Goal: Find specific page/section: Find specific page/section

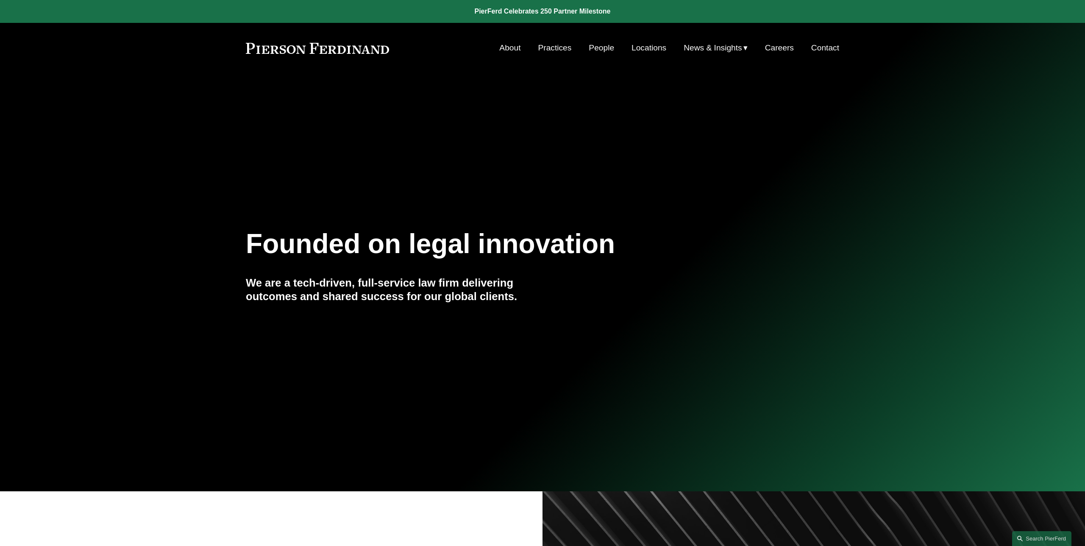
click at [604, 46] on link "People" at bounding box center [601, 48] width 25 height 16
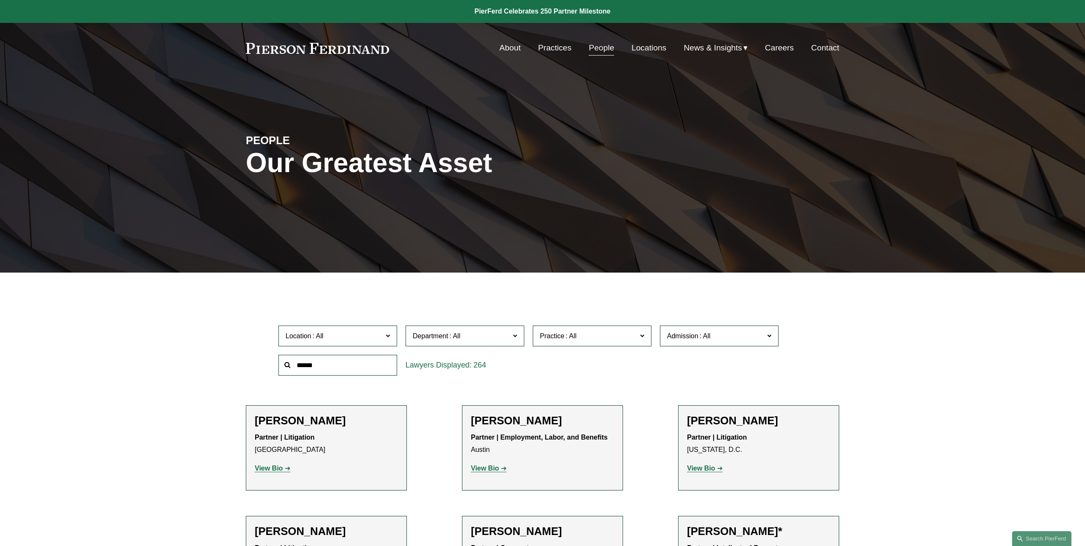
click at [367, 365] on input "text" at bounding box center [338, 365] width 119 height 21
type input "****"
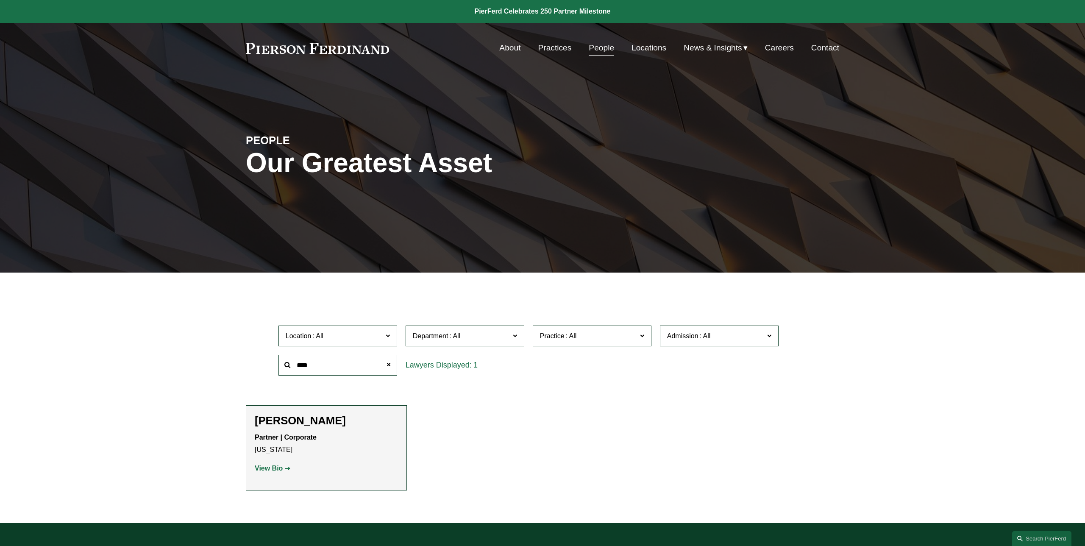
click at [269, 470] on strong "View Bio" at bounding box center [269, 468] width 28 height 7
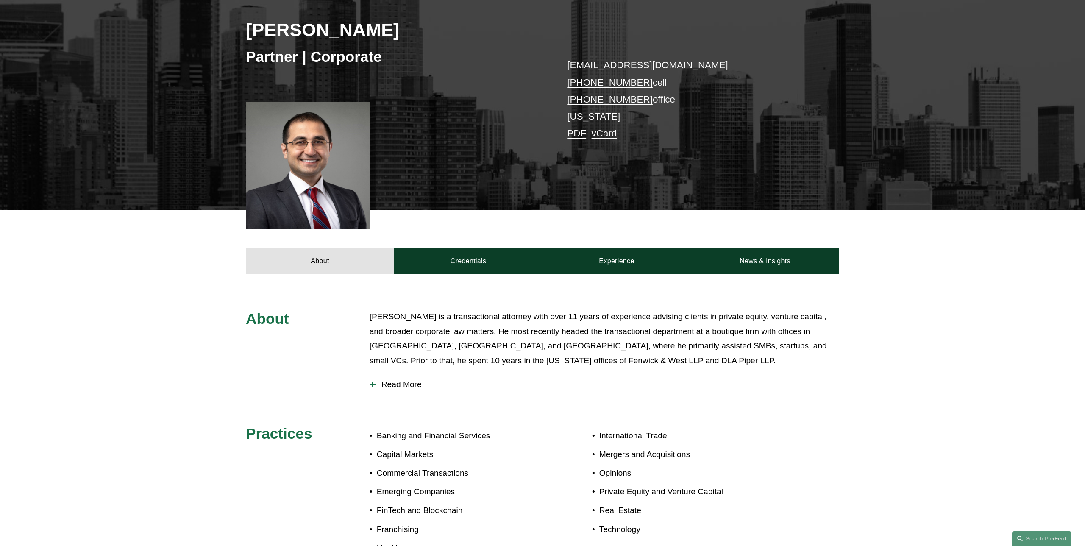
scroll to position [133, 0]
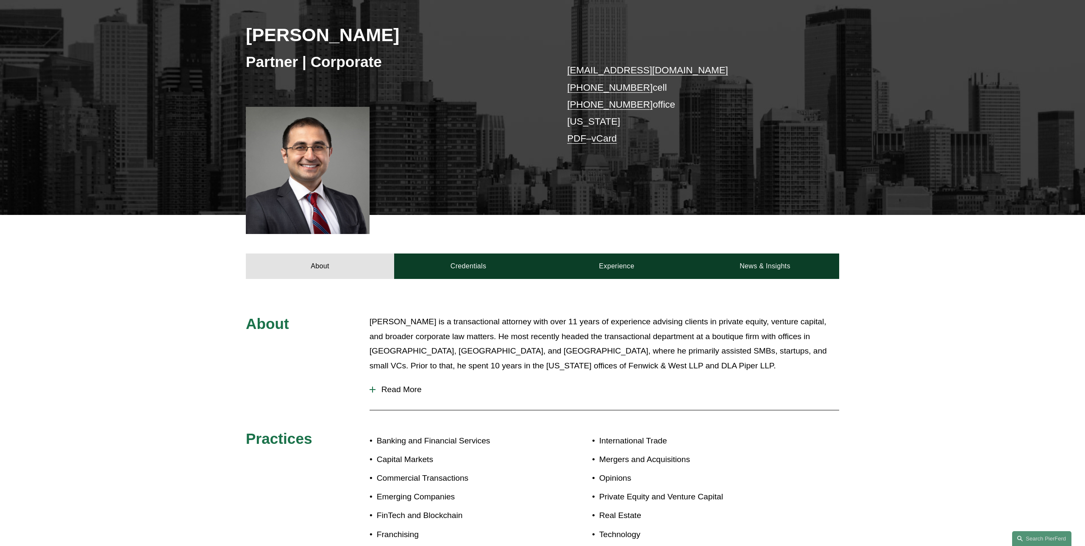
click at [654, 337] on p "Said Ertekin is a transactional attorney with over 11 years of experience advis…" at bounding box center [605, 344] width 470 height 59
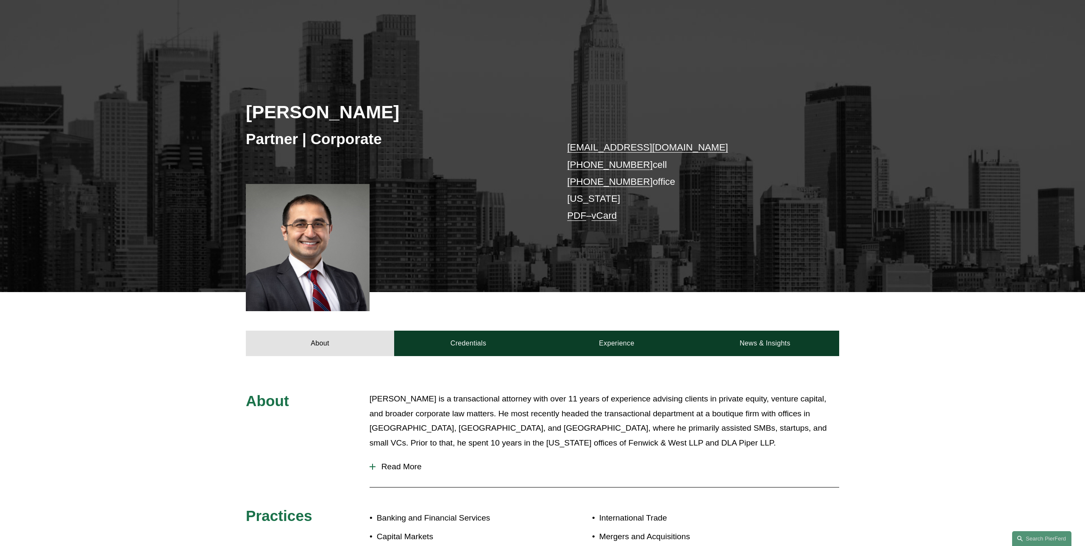
scroll to position [0, 0]
